Goal: Task Accomplishment & Management: Manage account settings

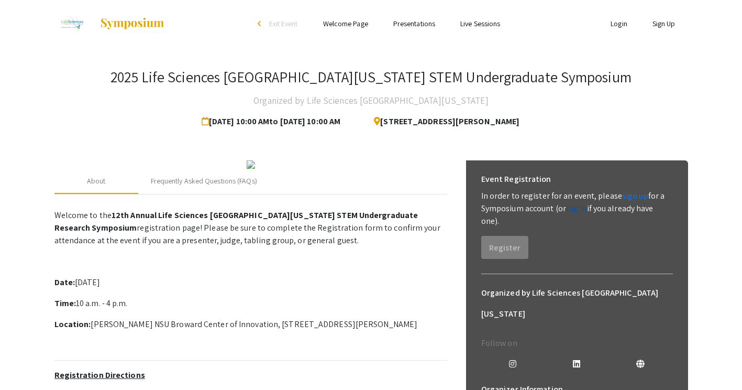
click at [574, 204] on link "log in" at bounding box center [576, 208] width 21 height 11
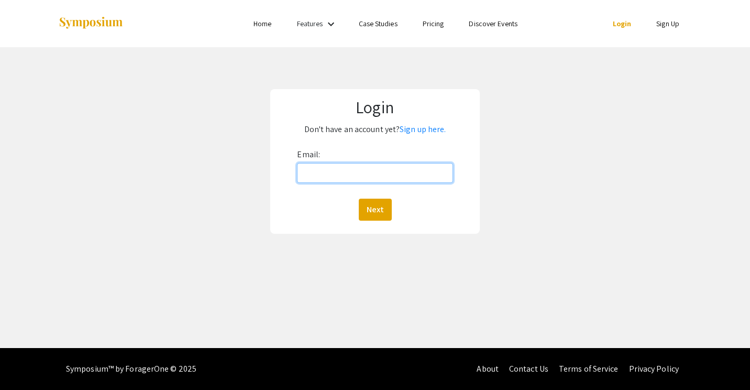
click at [423, 171] on input "Email:" at bounding box center [375, 173] width 156 height 20
type input "[EMAIL_ADDRESS][DOMAIN_NAME]"
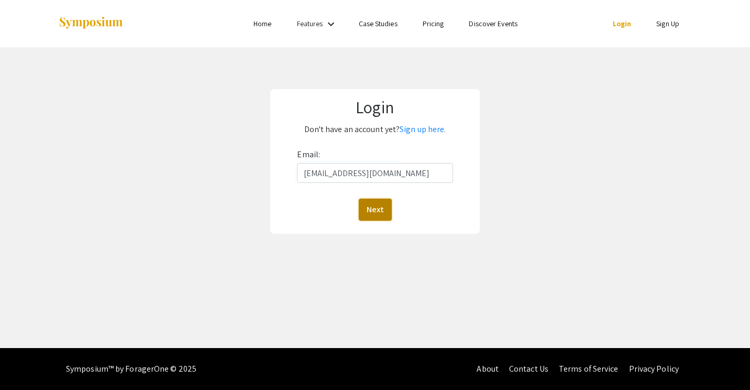
click at [382, 209] on button "Next" at bounding box center [375, 210] width 33 height 22
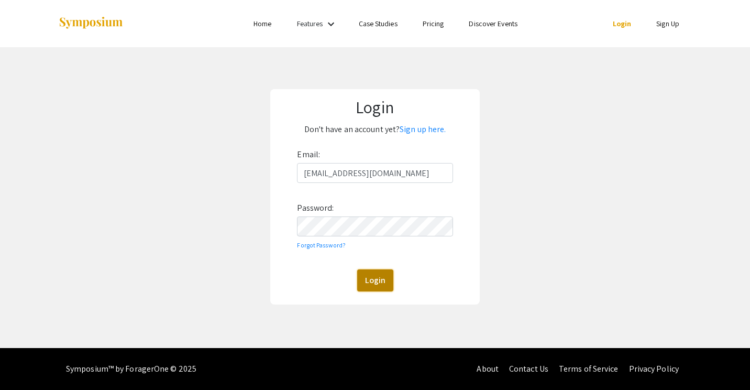
click at [372, 280] on button "Login" at bounding box center [375, 280] width 36 height 22
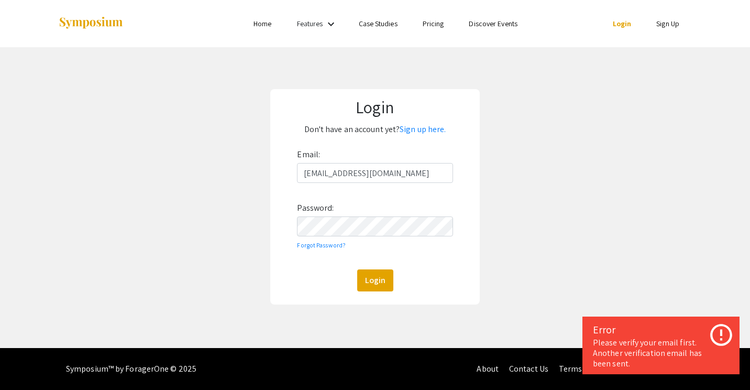
click at [720, 336] on icon at bounding box center [721, 335] width 26 height 26
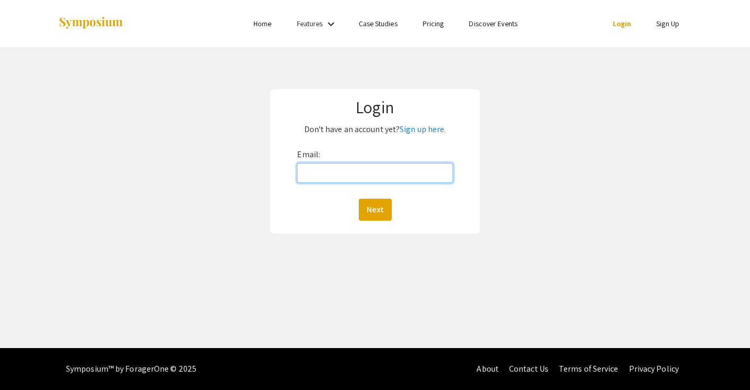
click at [367, 171] on input "Email:" at bounding box center [375, 173] width 156 height 20
type input "[EMAIL_ADDRESS][DOMAIN_NAME]"
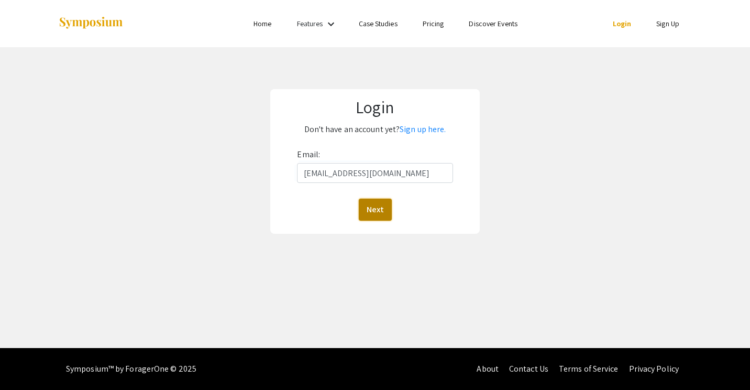
click at [385, 210] on button "Next" at bounding box center [375, 210] width 33 height 22
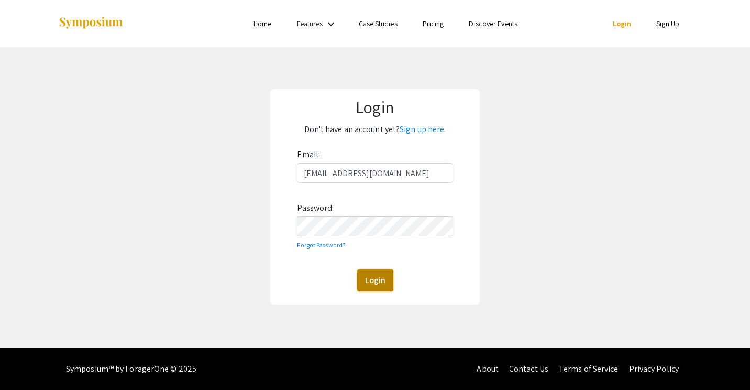
click at [369, 278] on button "Login" at bounding box center [375, 280] width 36 height 22
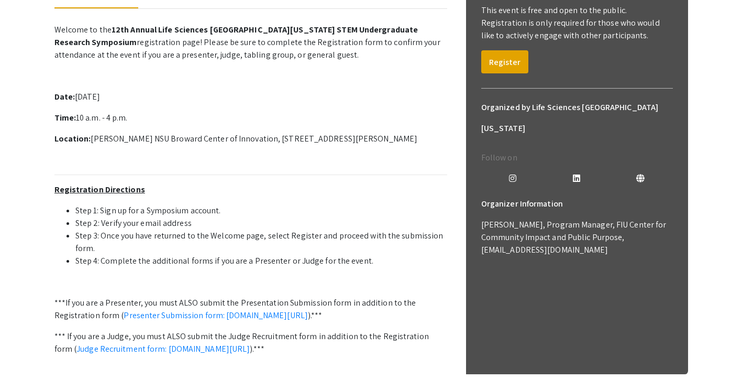
scroll to position [185, 0]
